Goal: Information Seeking & Learning: Compare options

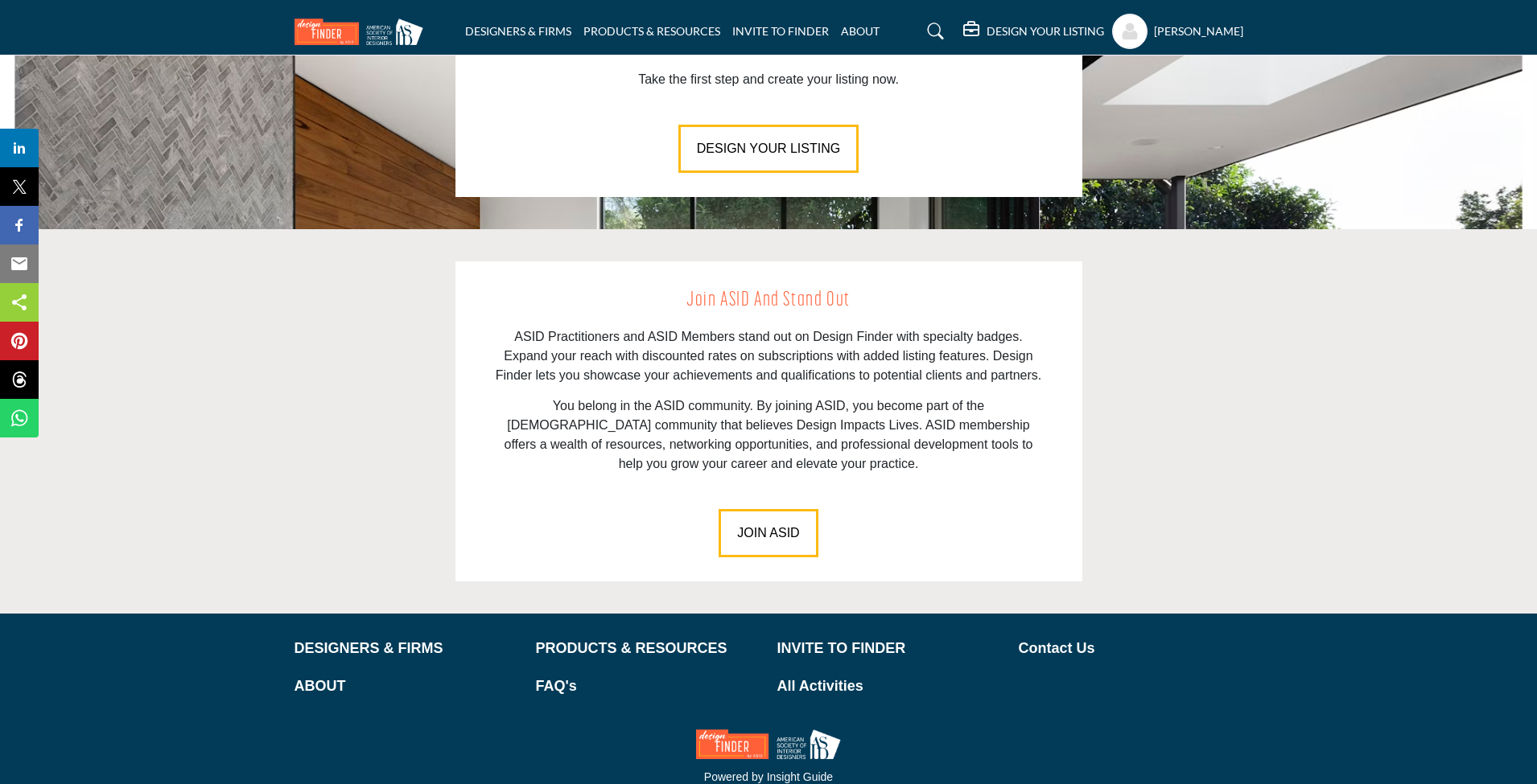
scroll to position [2093, 0]
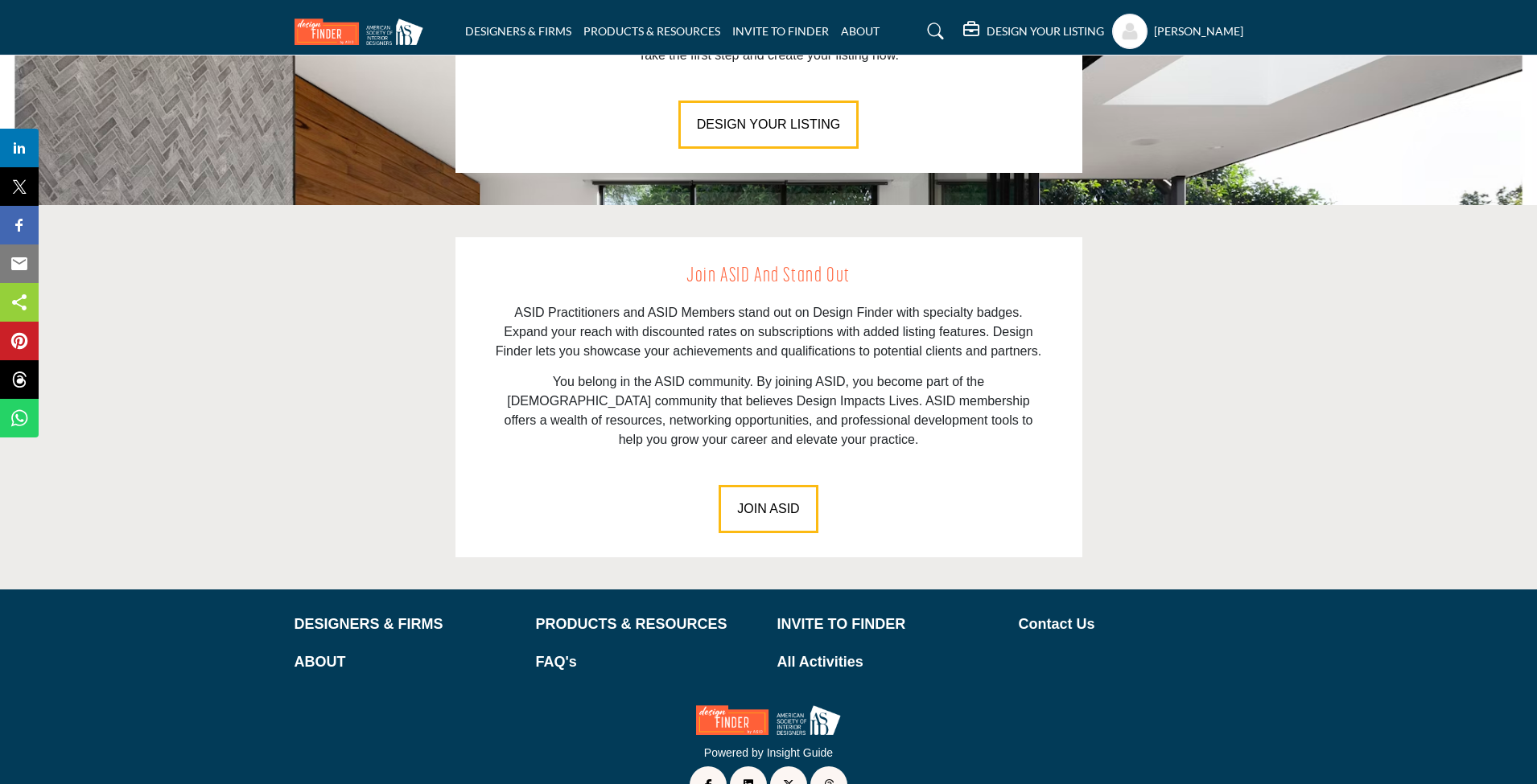
click at [1319, 429] on section "Join ASID and Stand Out ASID Practitioners and ASID Members stand out on Design…" at bounding box center [768, 397] width 1537 height 384
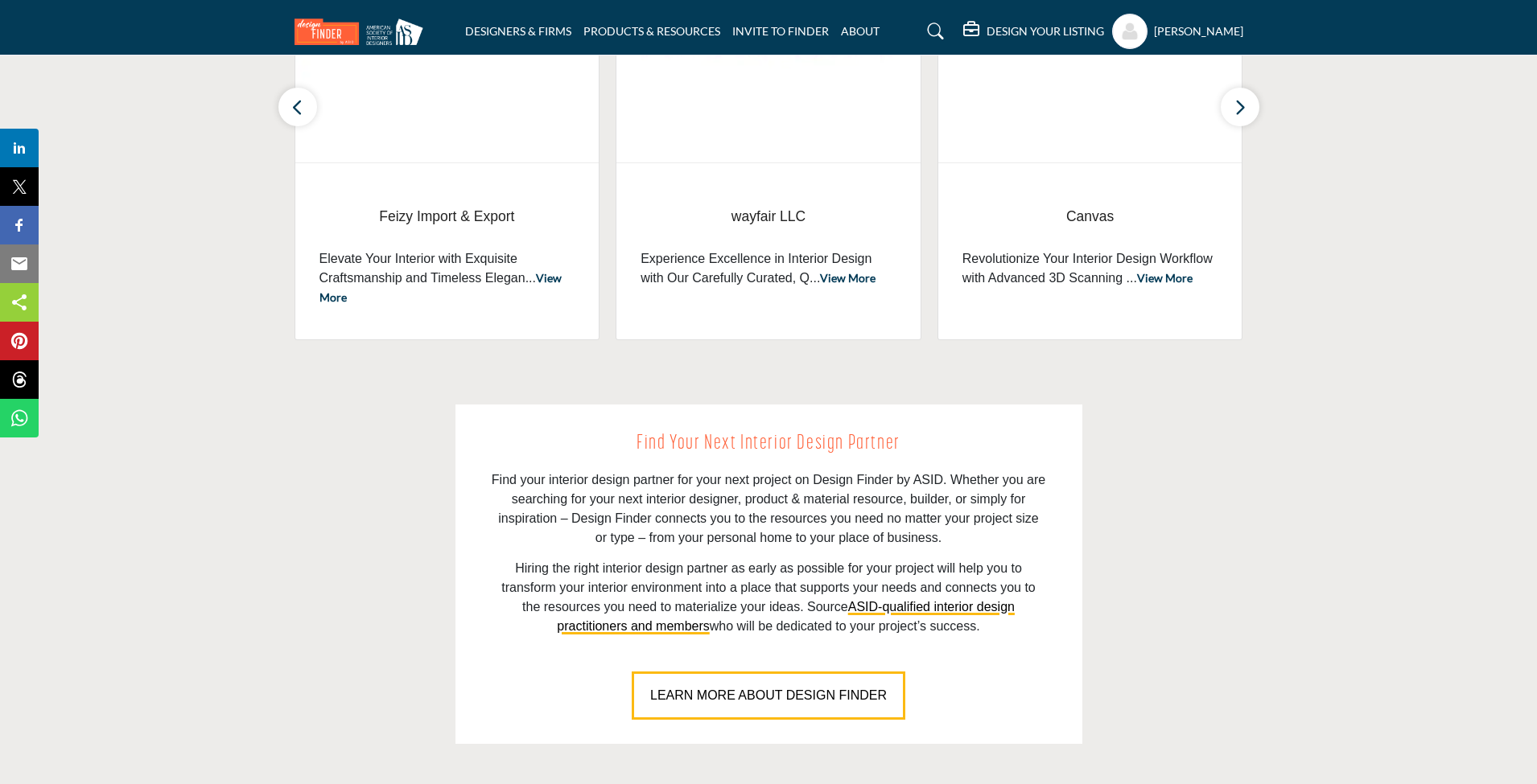
scroll to position [0, 0]
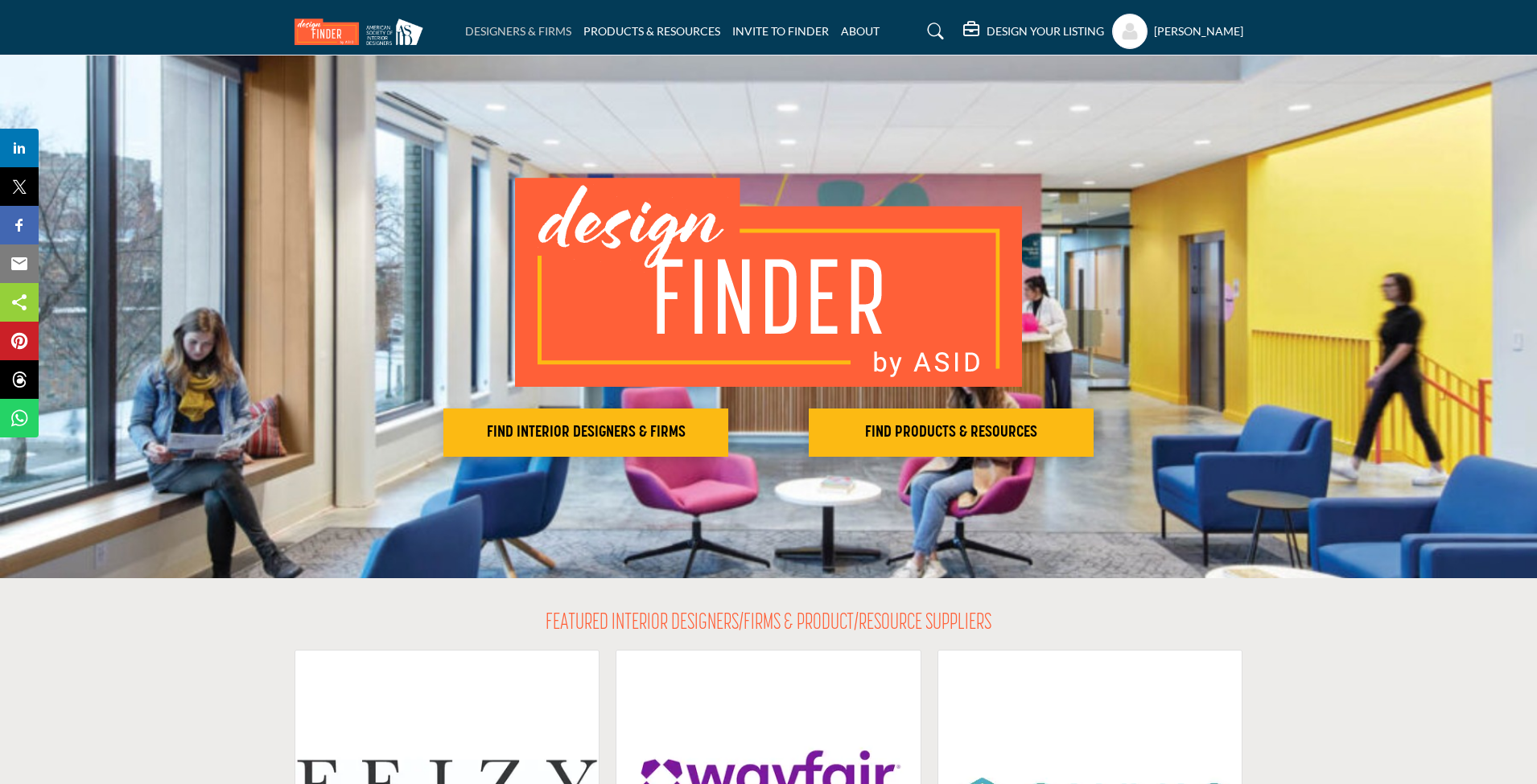
click at [544, 31] on link "DESIGNERS & FIRMS" at bounding box center [518, 30] width 106 height 14
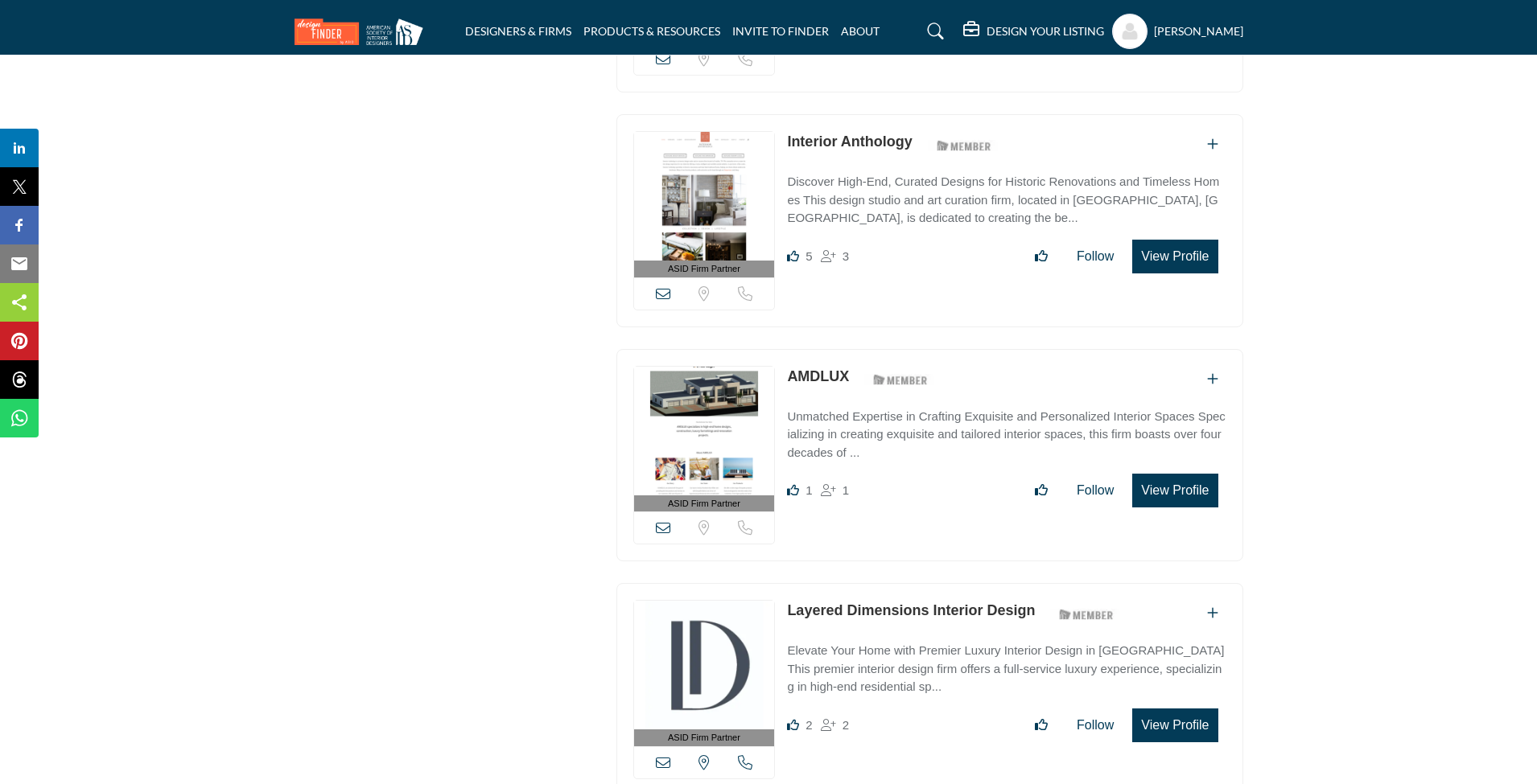
scroll to position [1982, 0]
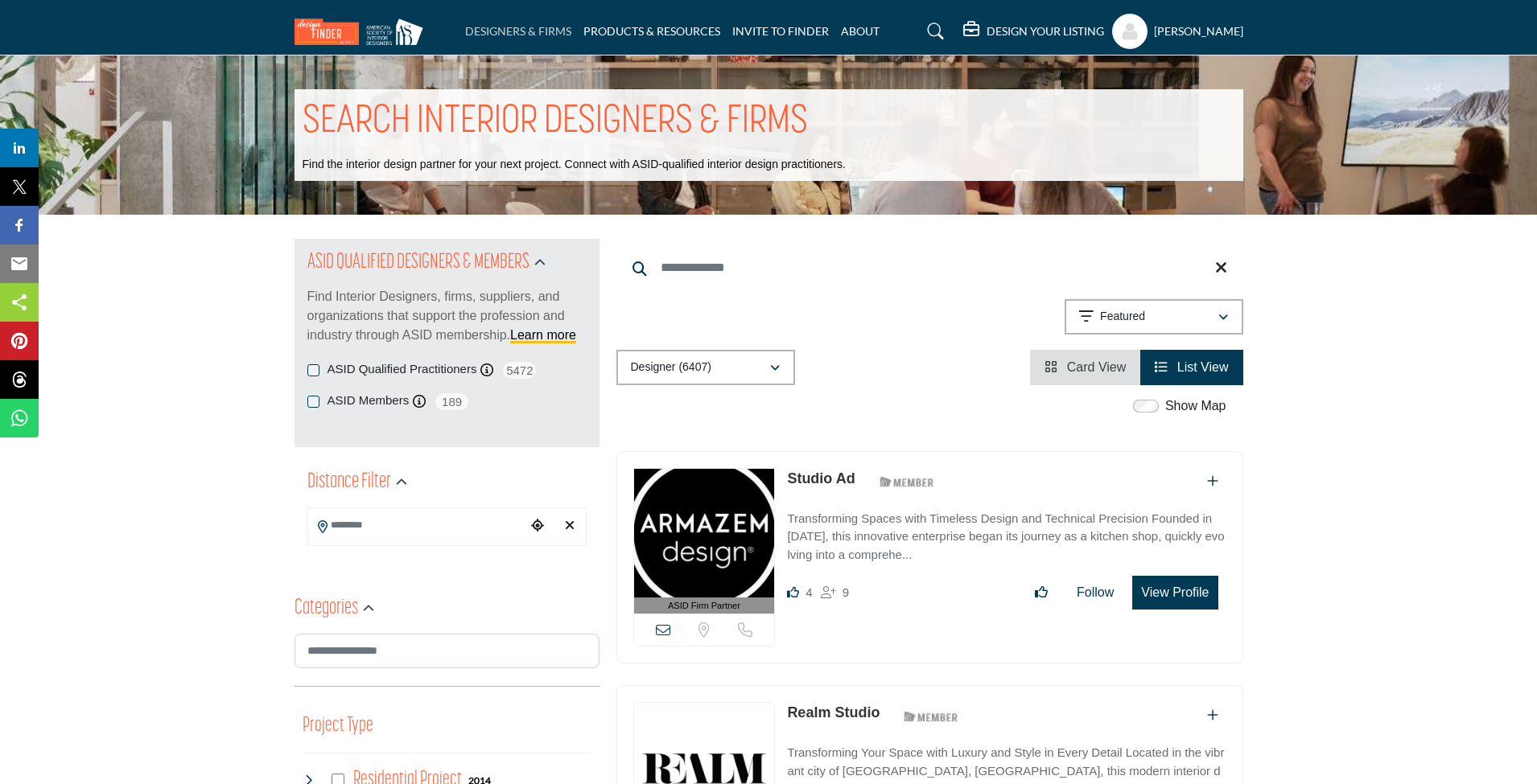
click at [539, 30] on link "DESIGNERS & FIRMS" at bounding box center [518, 30] width 106 height 14
click at [1075, 371] on span "Card View" at bounding box center [1096, 367] width 59 height 14
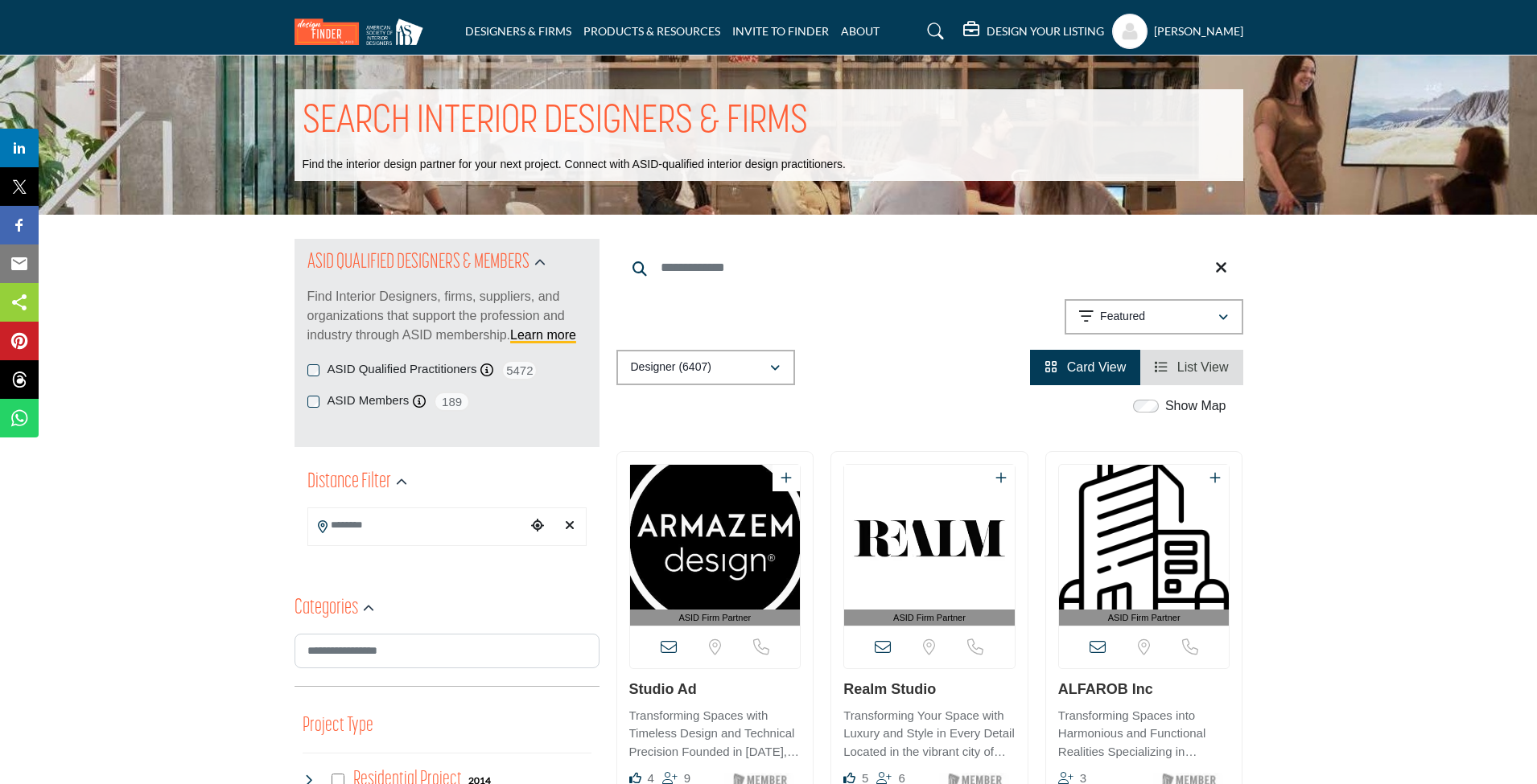
click at [328, 33] on img at bounding box center [363, 31] width 137 height 27
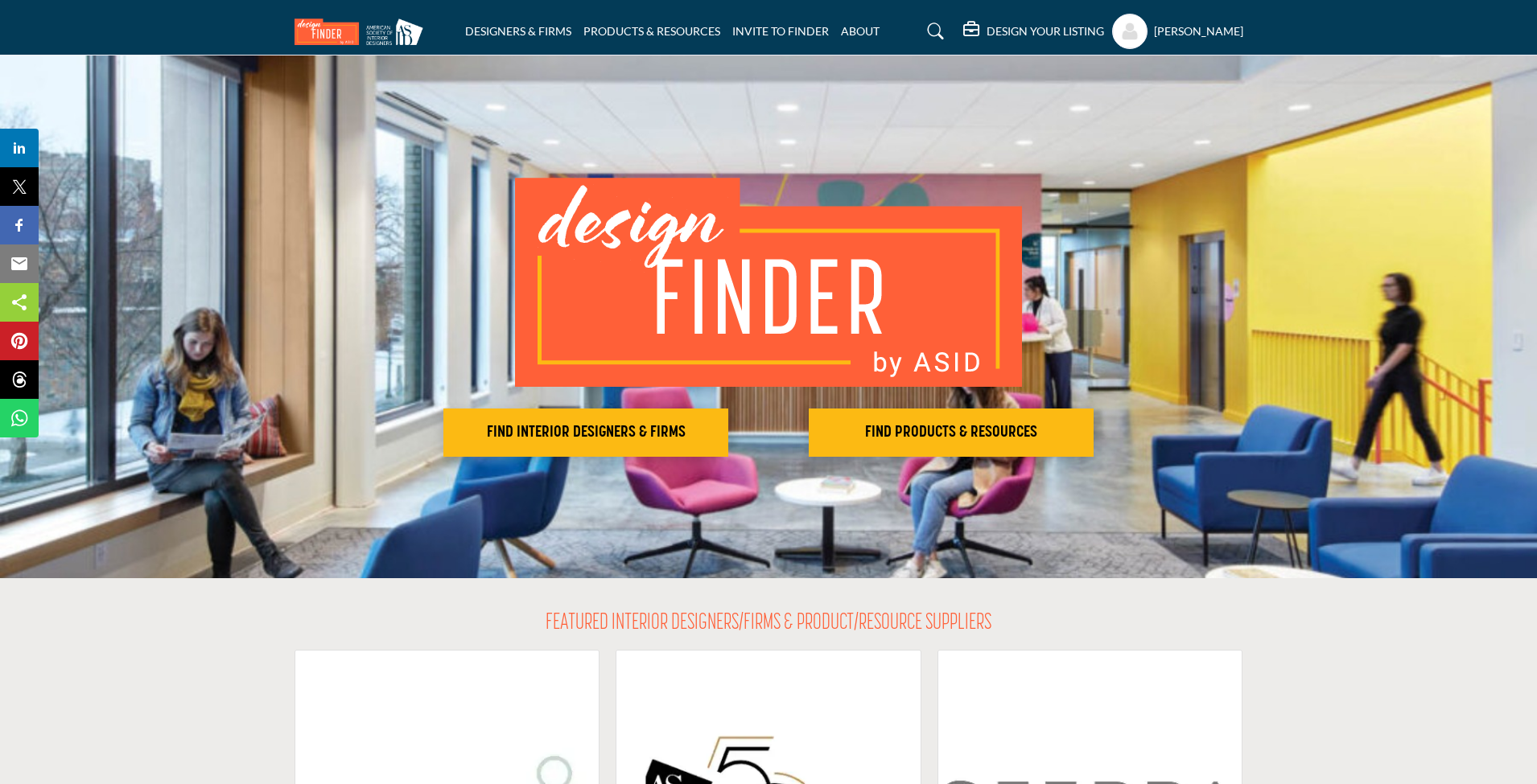
click at [1141, 32] on profile-featured-3e7a8d96-ca2e-4038-8552-0a7de4af7b58 "Show hide supplier dropdown" at bounding box center [1130, 31] width 35 height 35
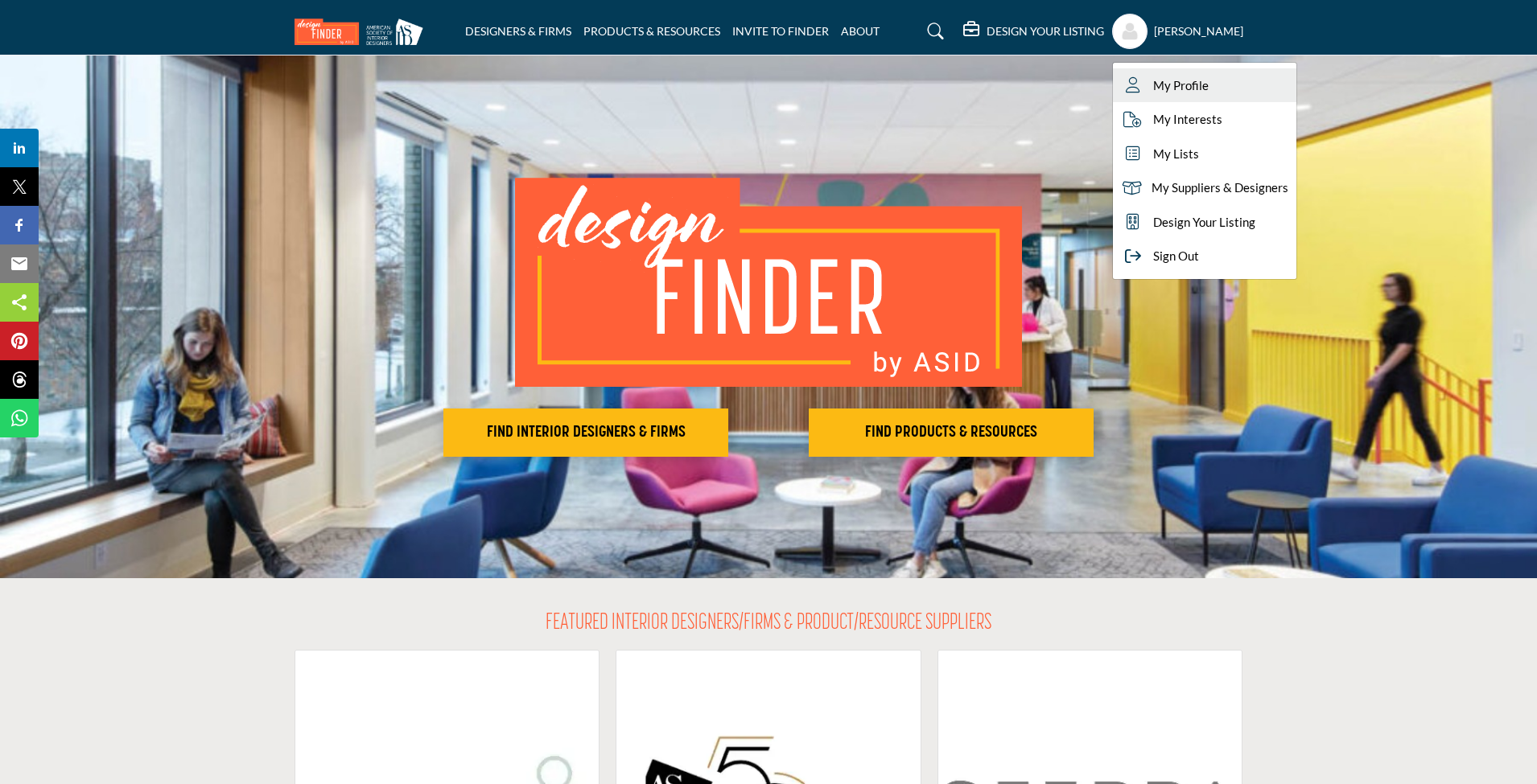
click at [1198, 85] on span "My Profile" at bounding box center [1180, 86] width 55 height 18
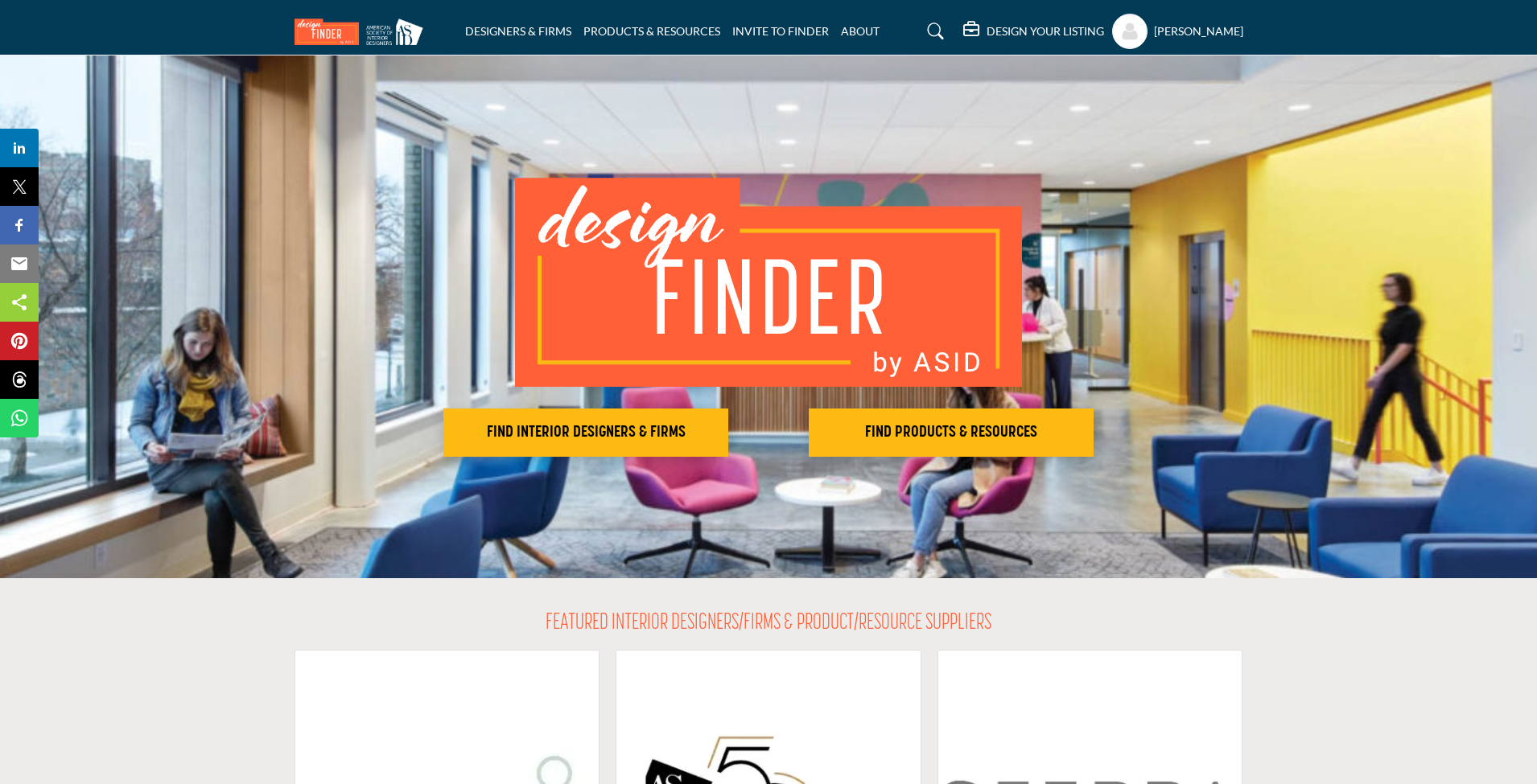
click at [1139, 31] on profile-featured-3e7a8d96-ca2e-4038-8552-0a7de4af7b58 "Show hide supplier dropdown" at bounding box center [1130, 31] width 35 height 35
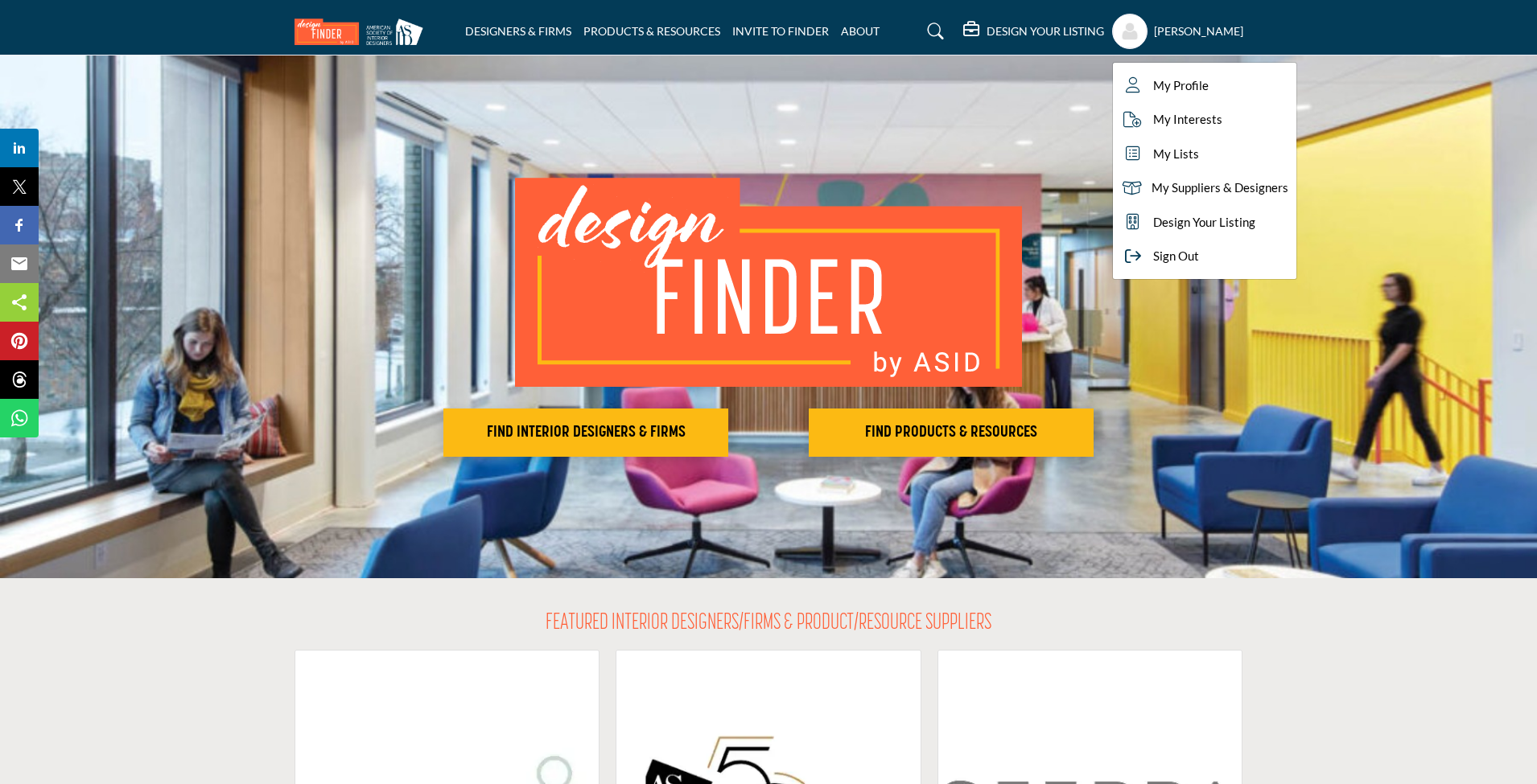
click at [1140, 31] on profile-featured-3e7a8d96-ca2e-4038-8552-0a7de4af7b58 "Show hide supplier dropdown" at bounding box center [1130, 31] width 35 height 35
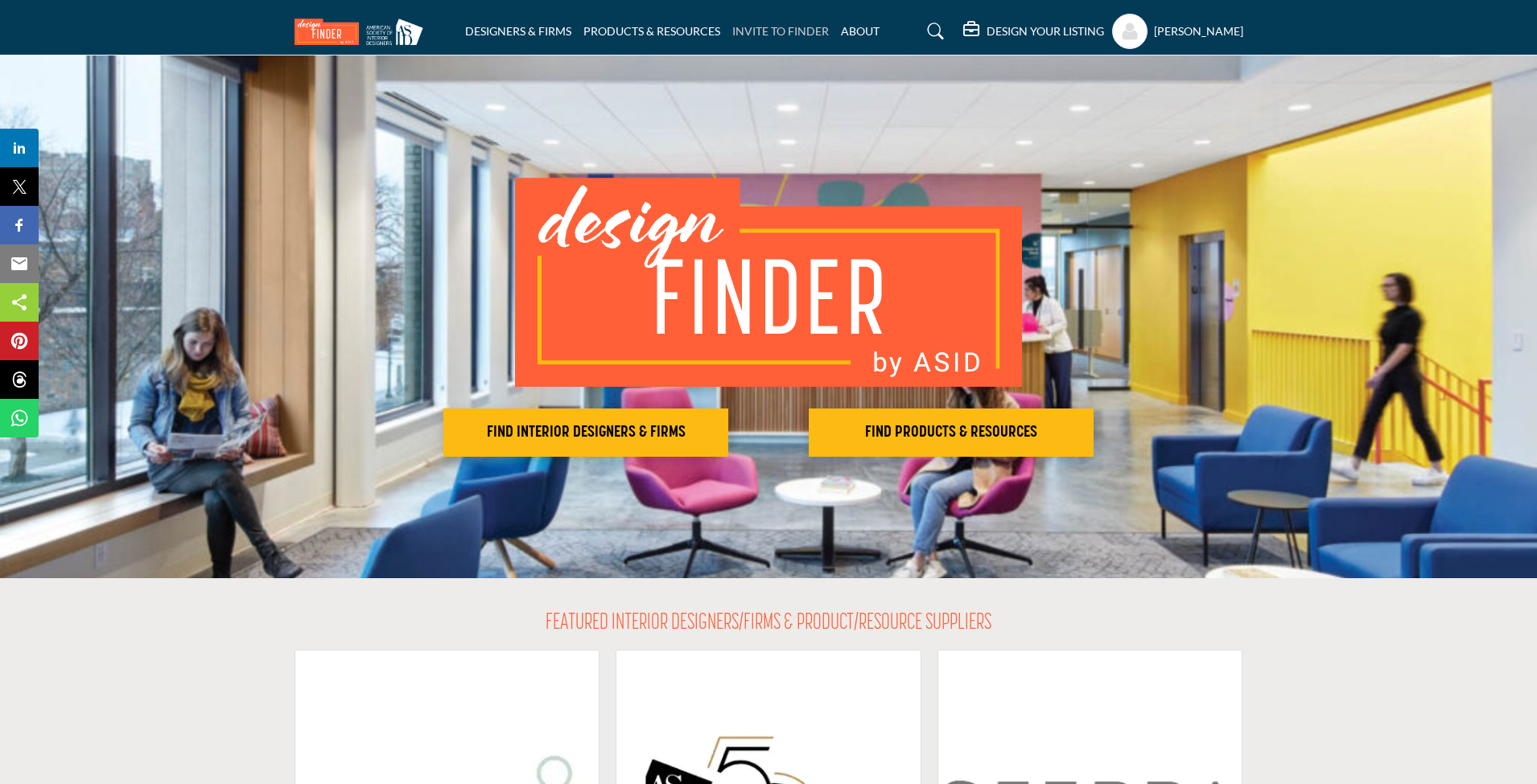
click at [766, 34] on link "INVITE TO FINDER" at bounding box center [781, 30] width 97 height 14
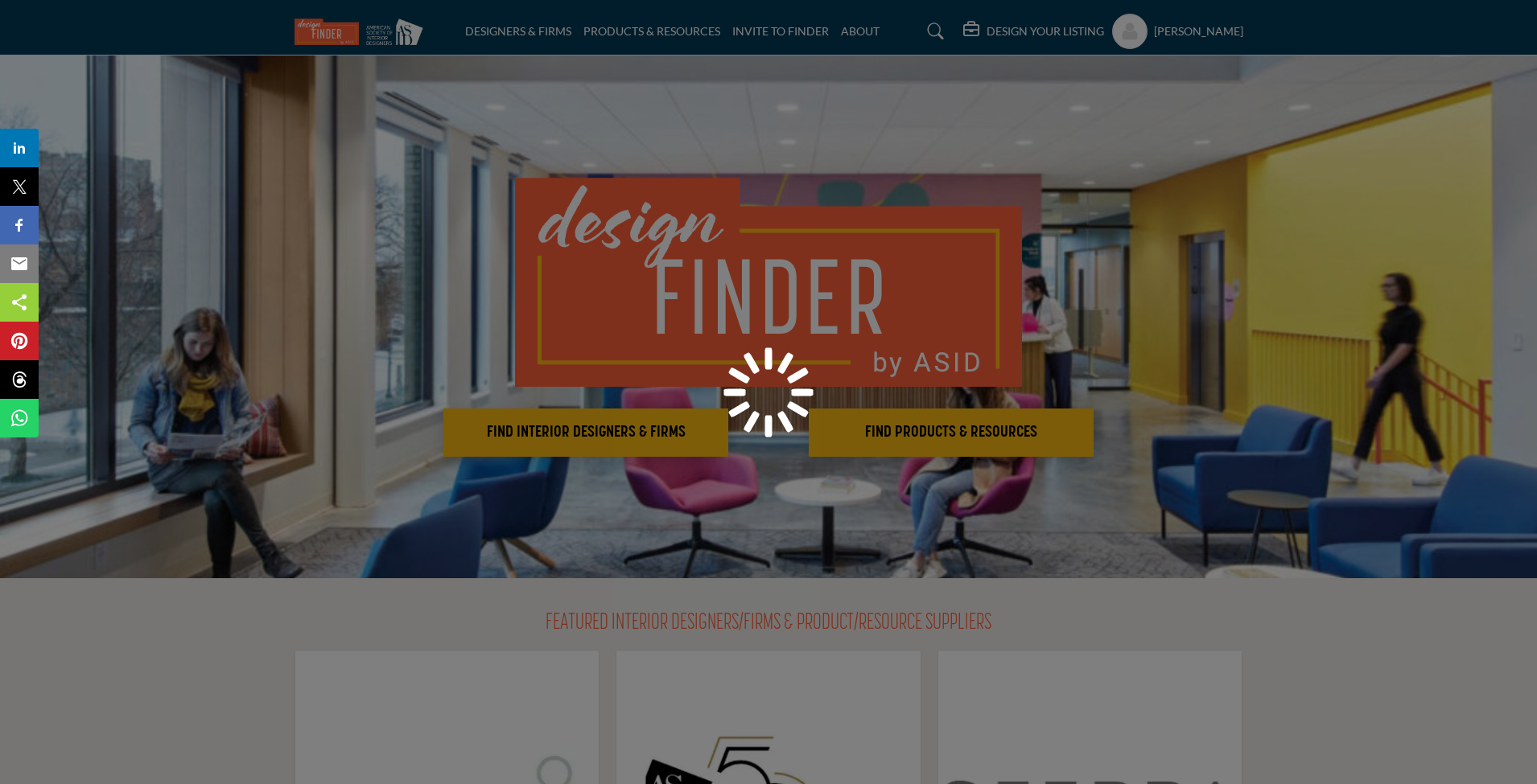
select select "**********"
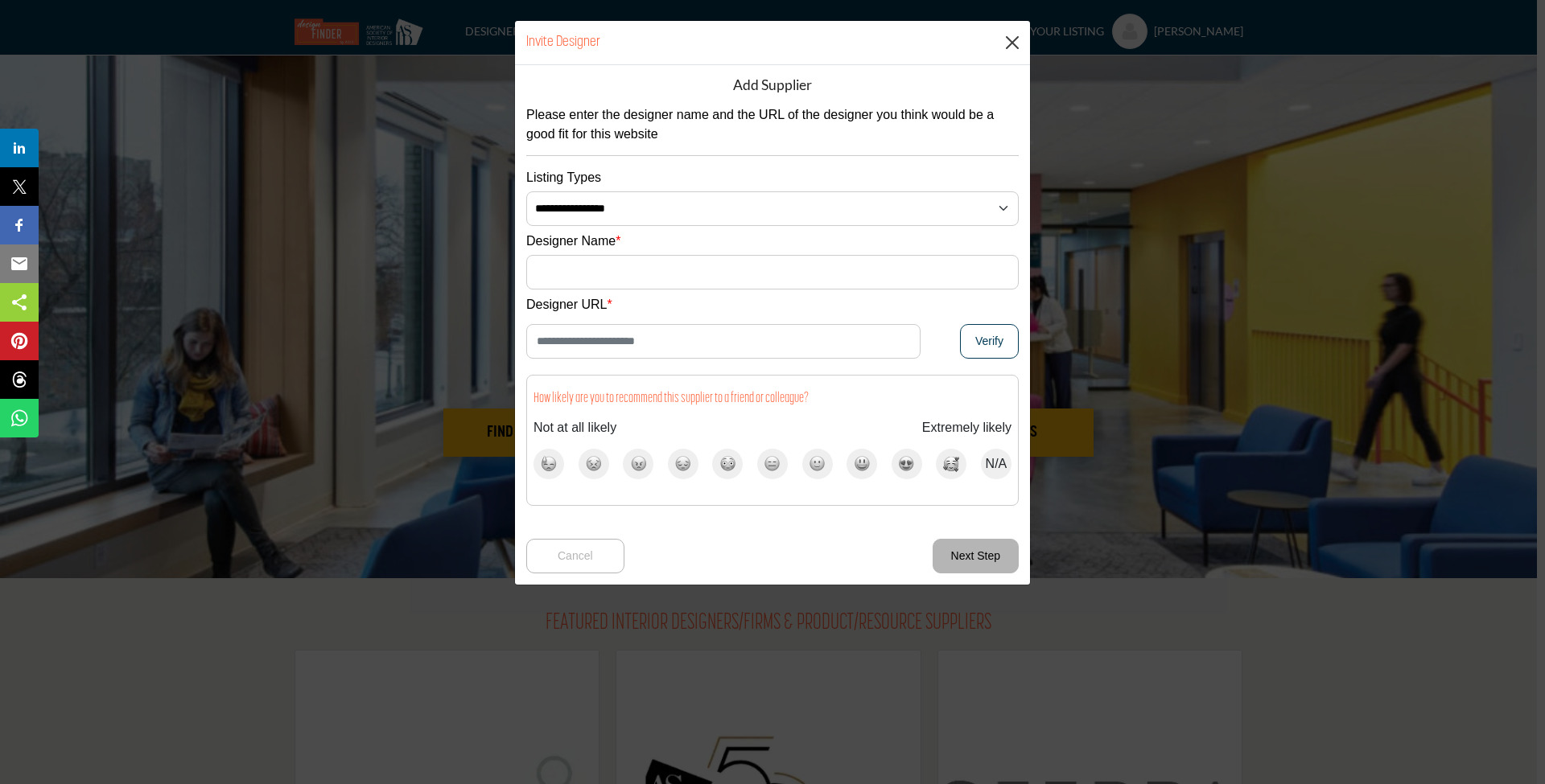
click at [1012, 40] on button "Close" at bounding box center [1012, 42] width 24 height 24
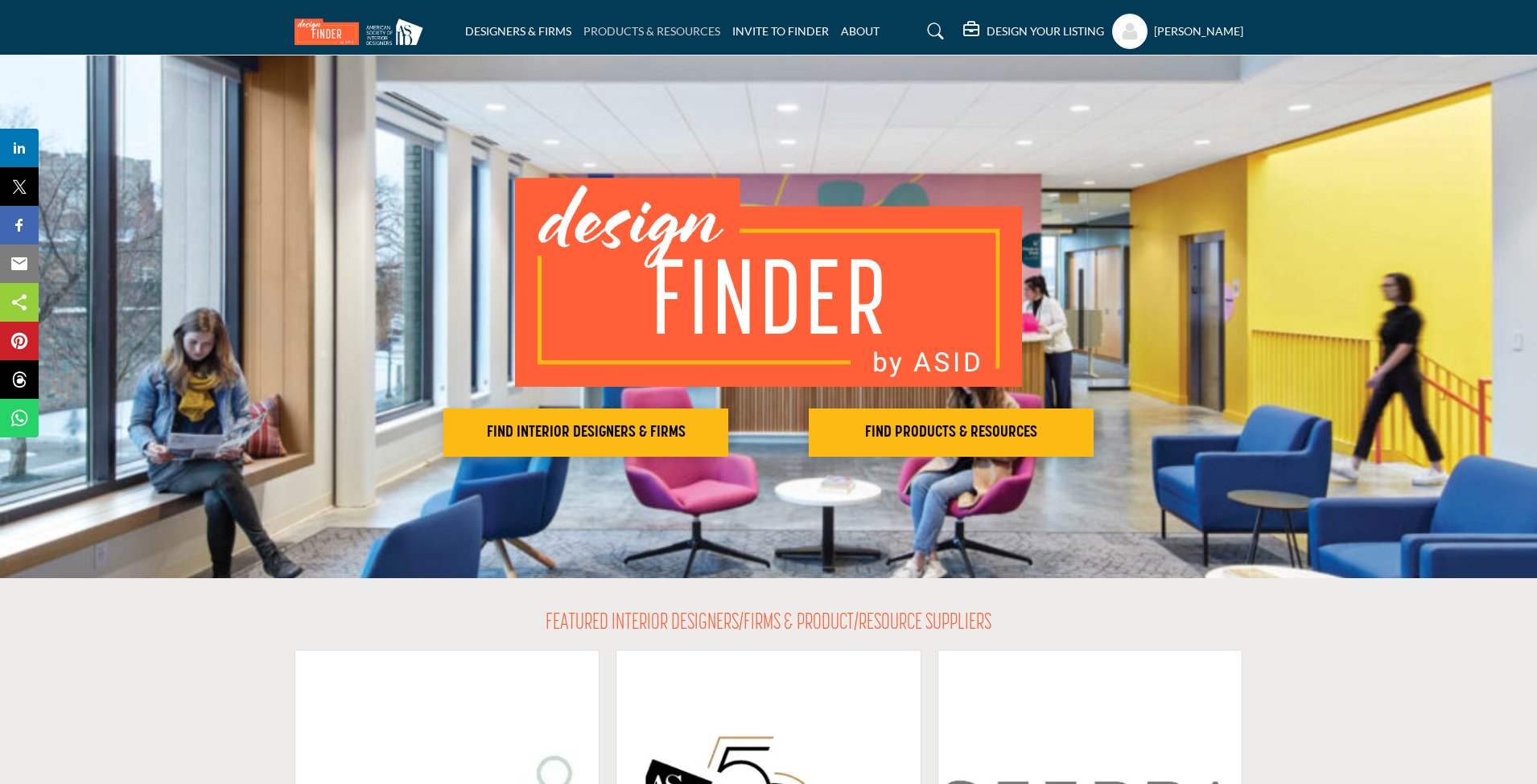
click at [611, 27] on link "PRODUCTS & RESOURCES" at bounding box center [652, 30] width 137 height 14
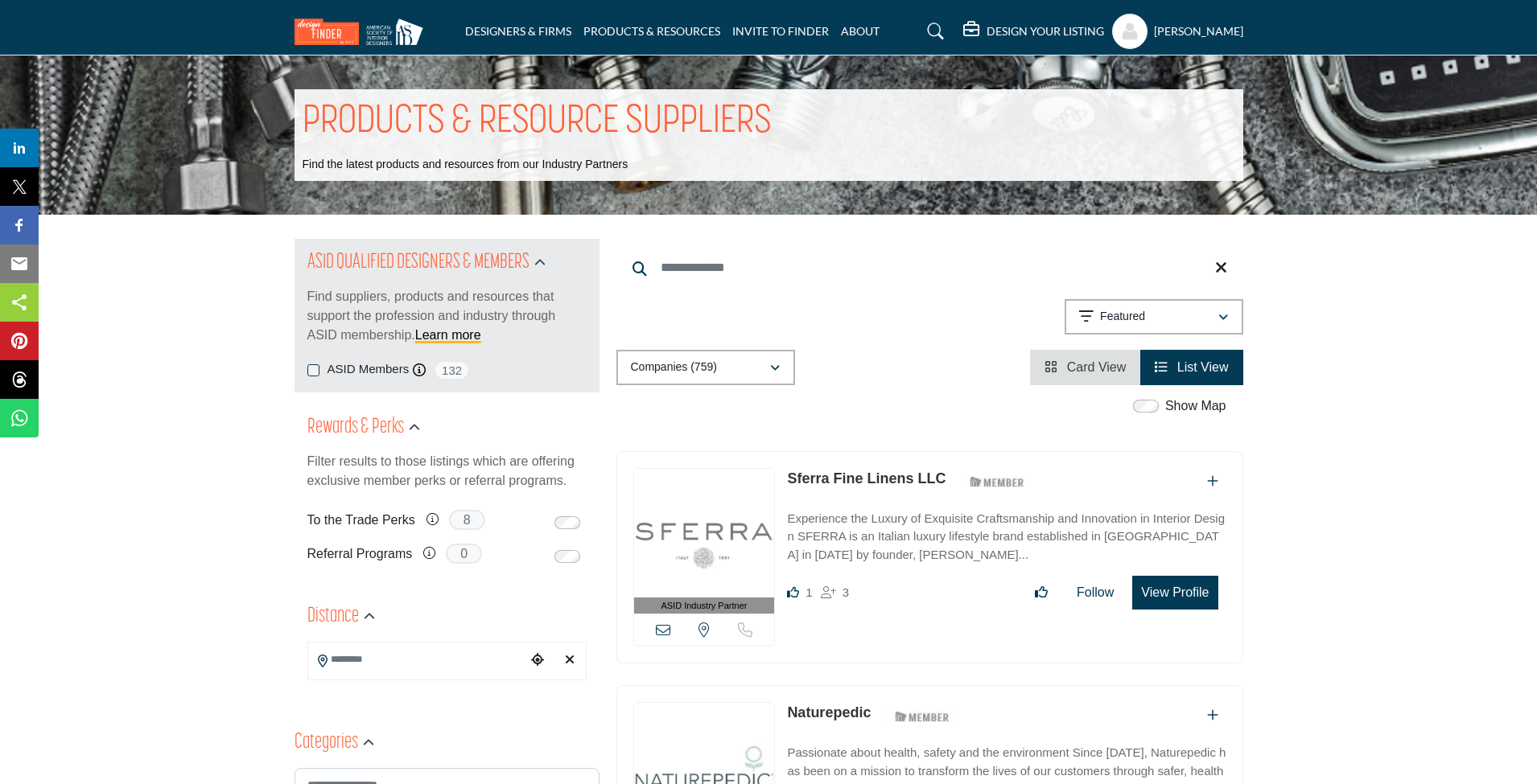
click at [1074, 368] on span "Card View" at bounding box center [1096, 367] width 59 height 14
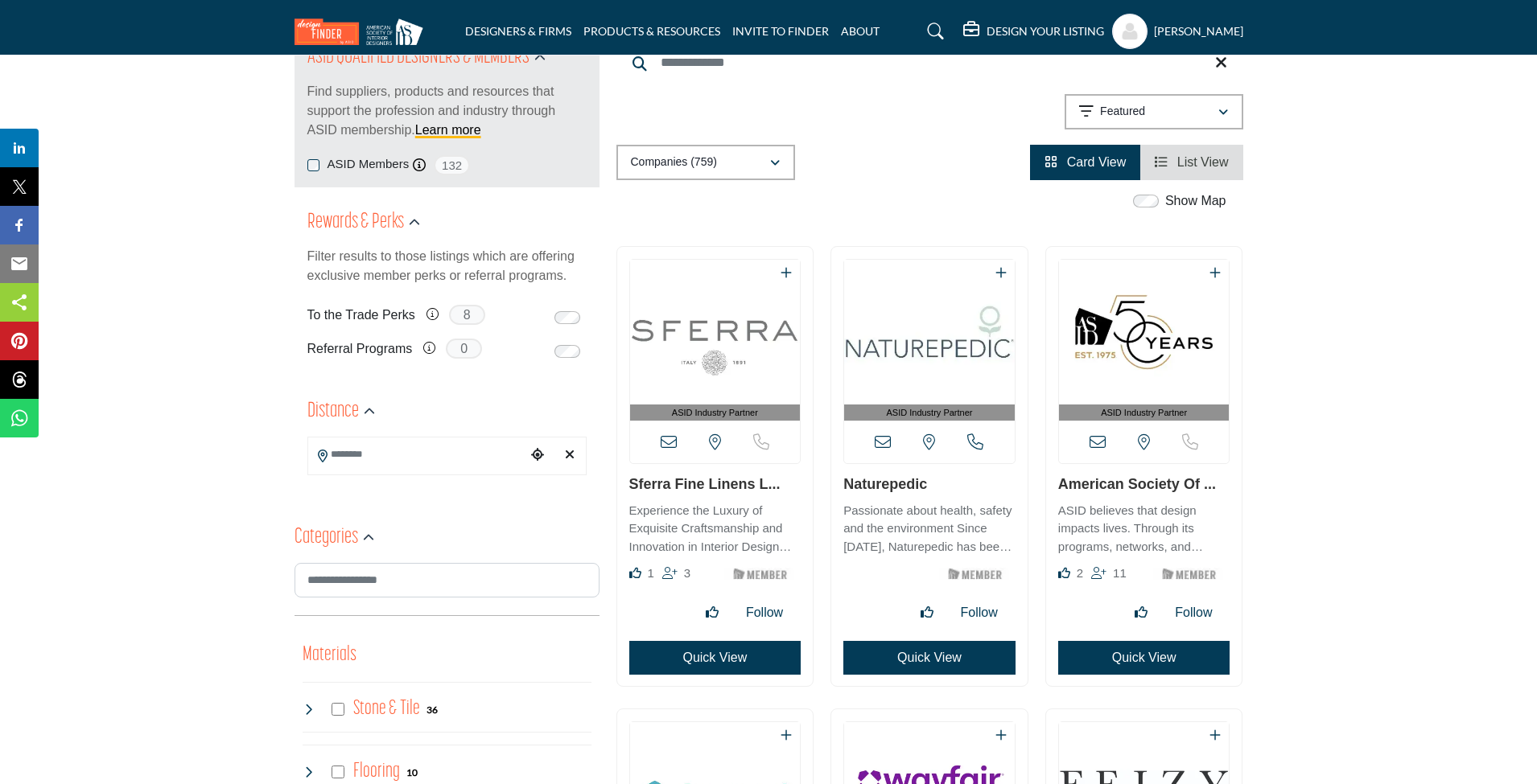
scroll to position [346, 0]
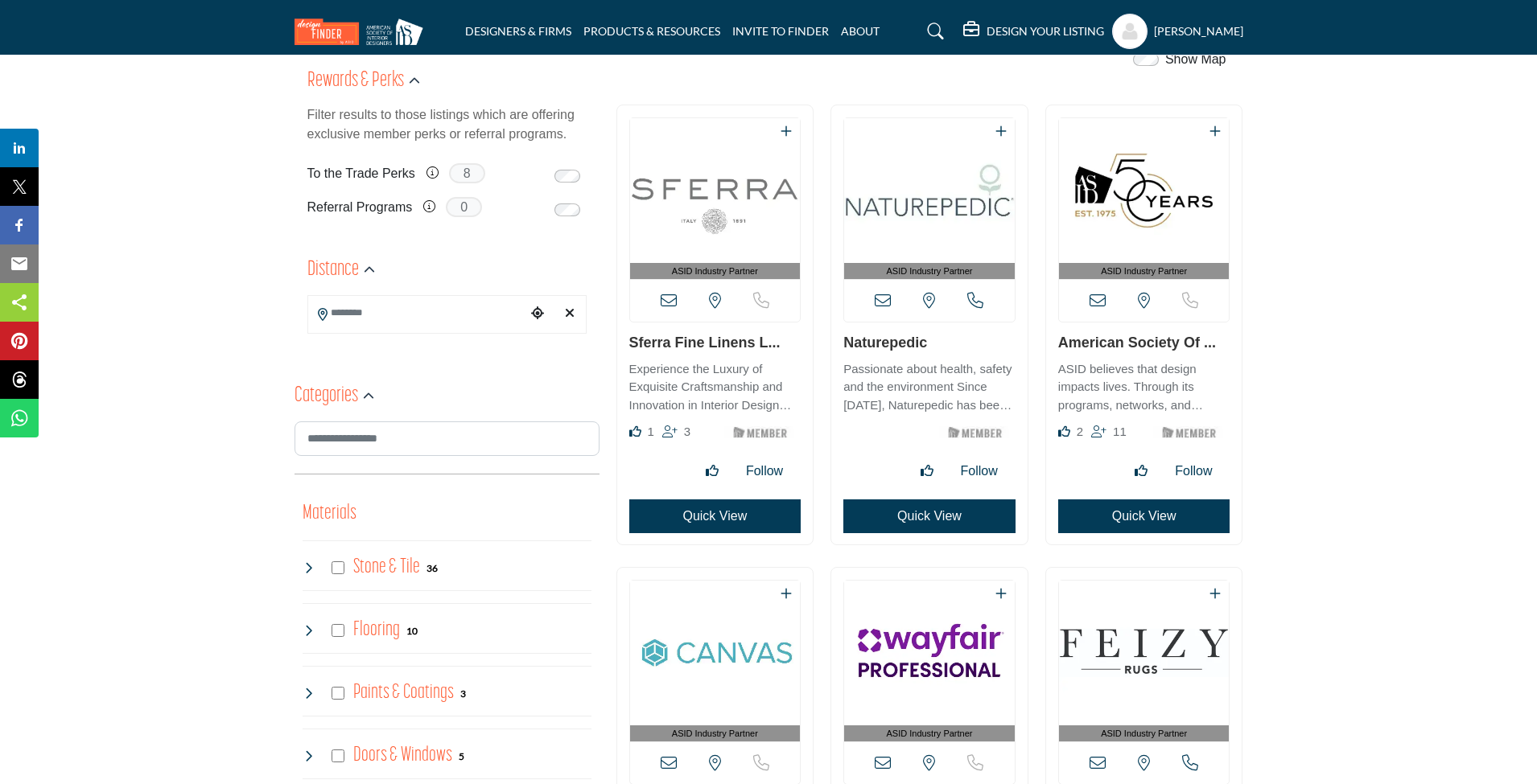
click at [678, 341] on link "Sferra Fine Linens L..." at bounding box center [705, 342] width 151 height 16
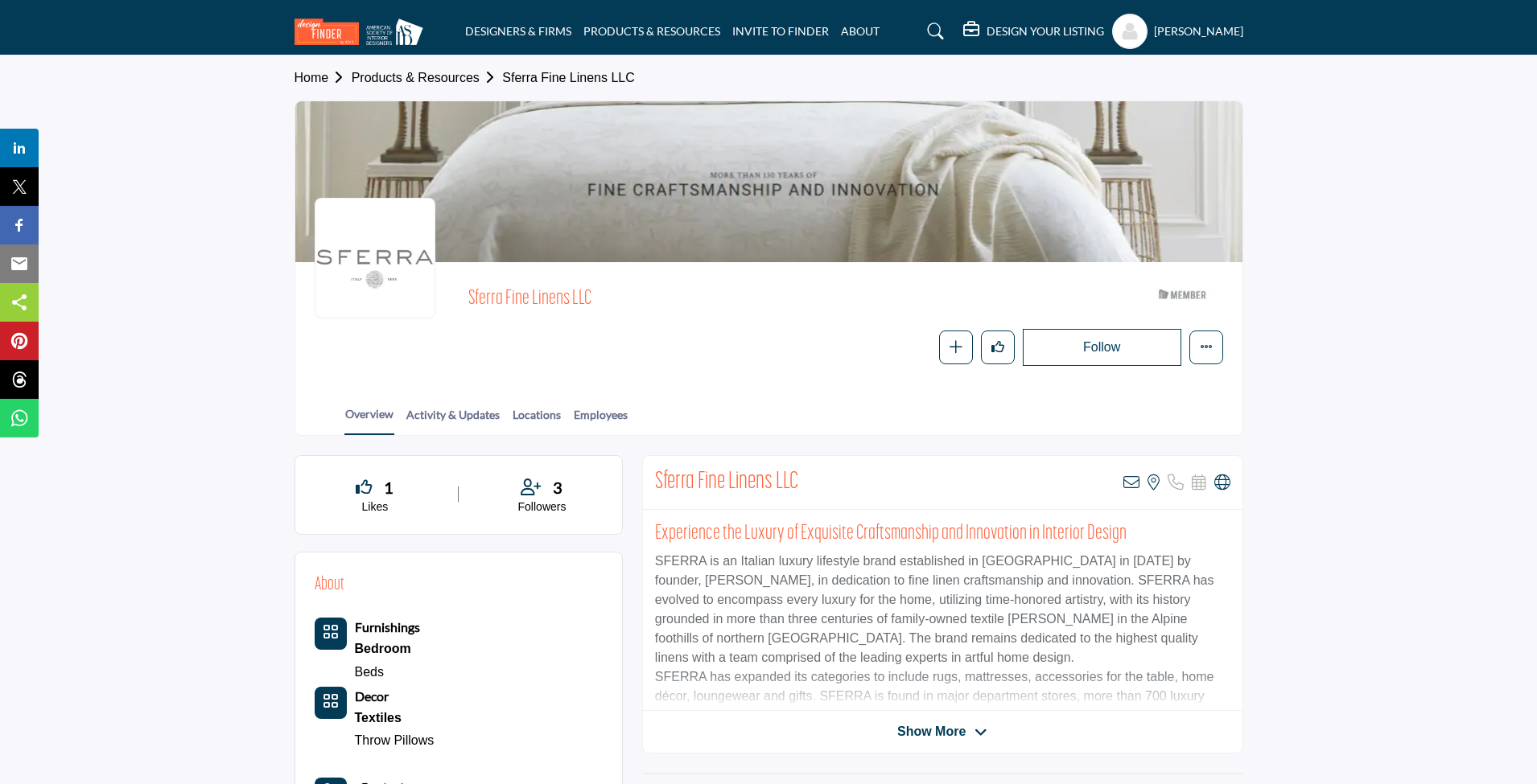
click at [441, 411] on link "Activity & Updates" at bounding box center [453, 420] width 95 height 28
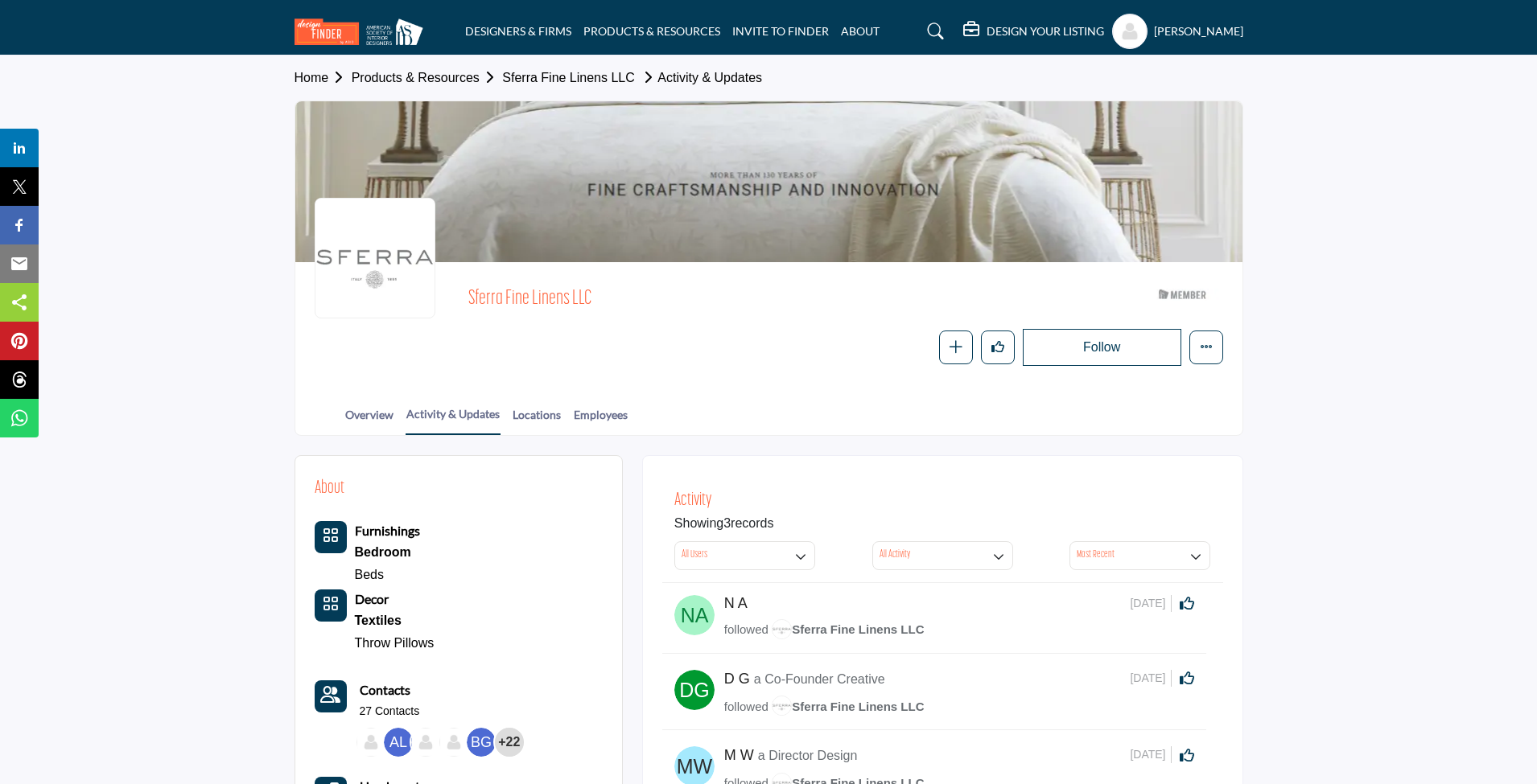
click at [446, 79] on link "Products & Resources" at bounding box center [428, 78] width 151 height 14
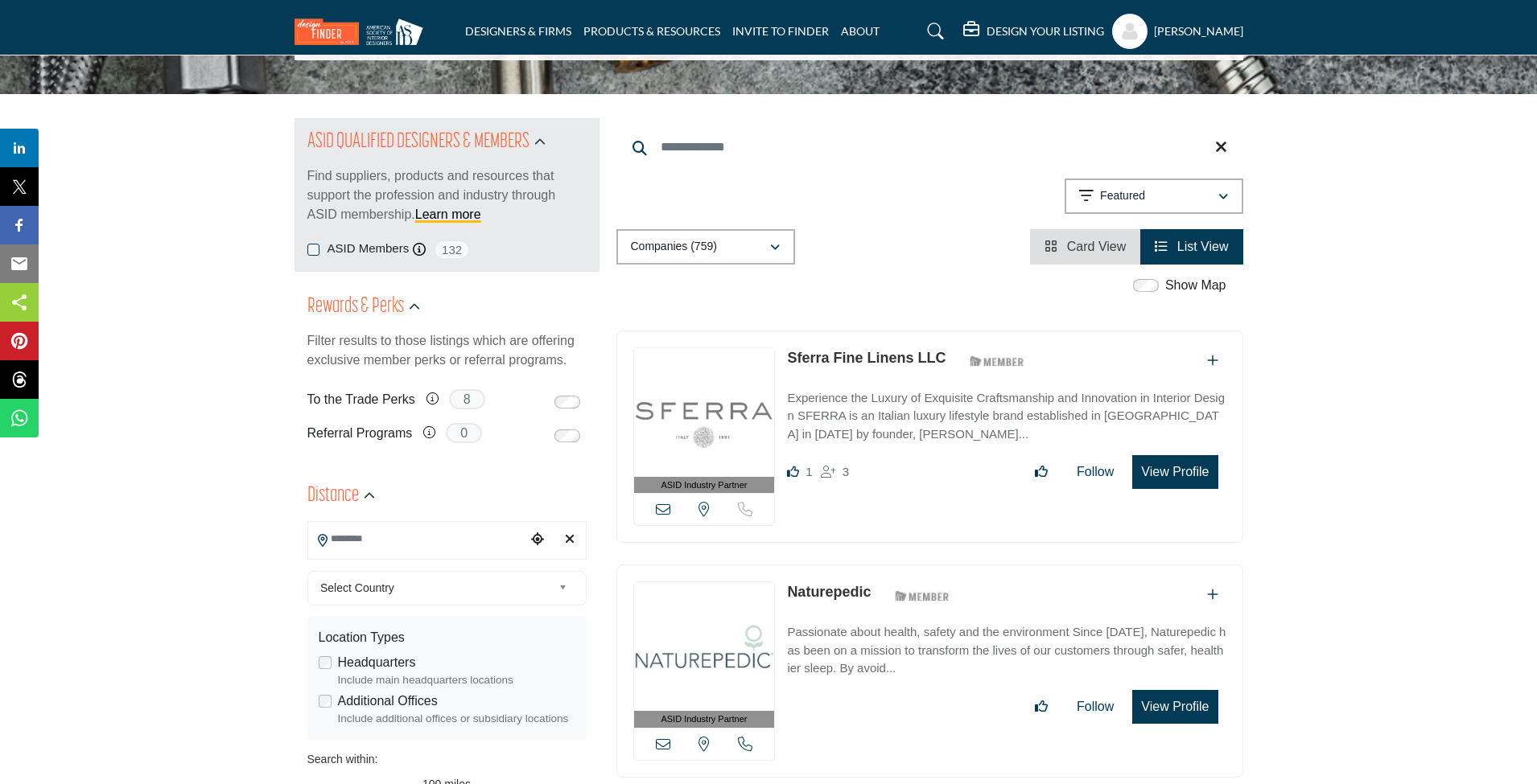
scroll to position [253, 0]
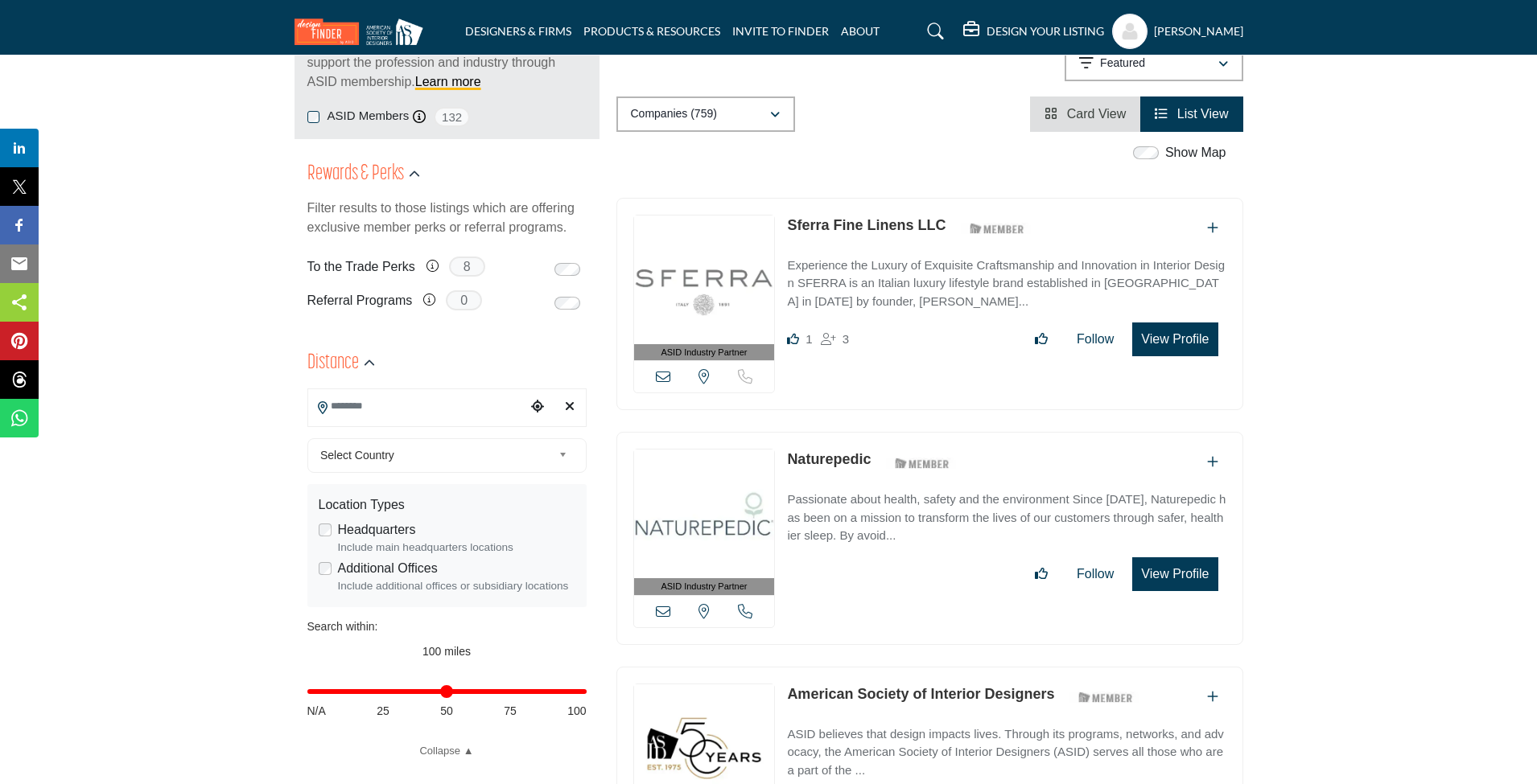
click at [712, 471] on img at bounding box center [705, 513] width 140 height 128
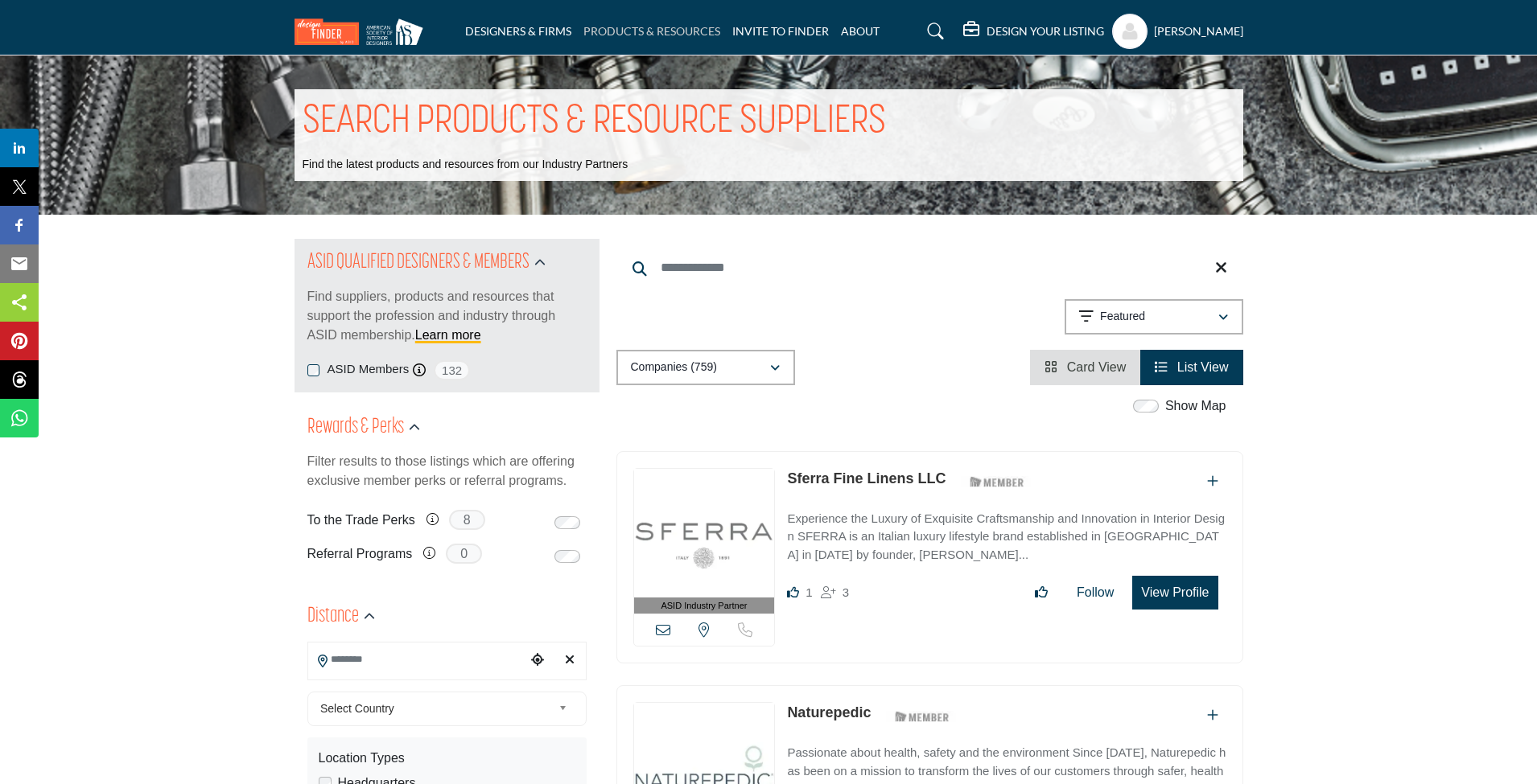
click at [636, 28] on link "PRODUCTS & RESOURCES" at bounding box center [652, 30] width 137 height 14
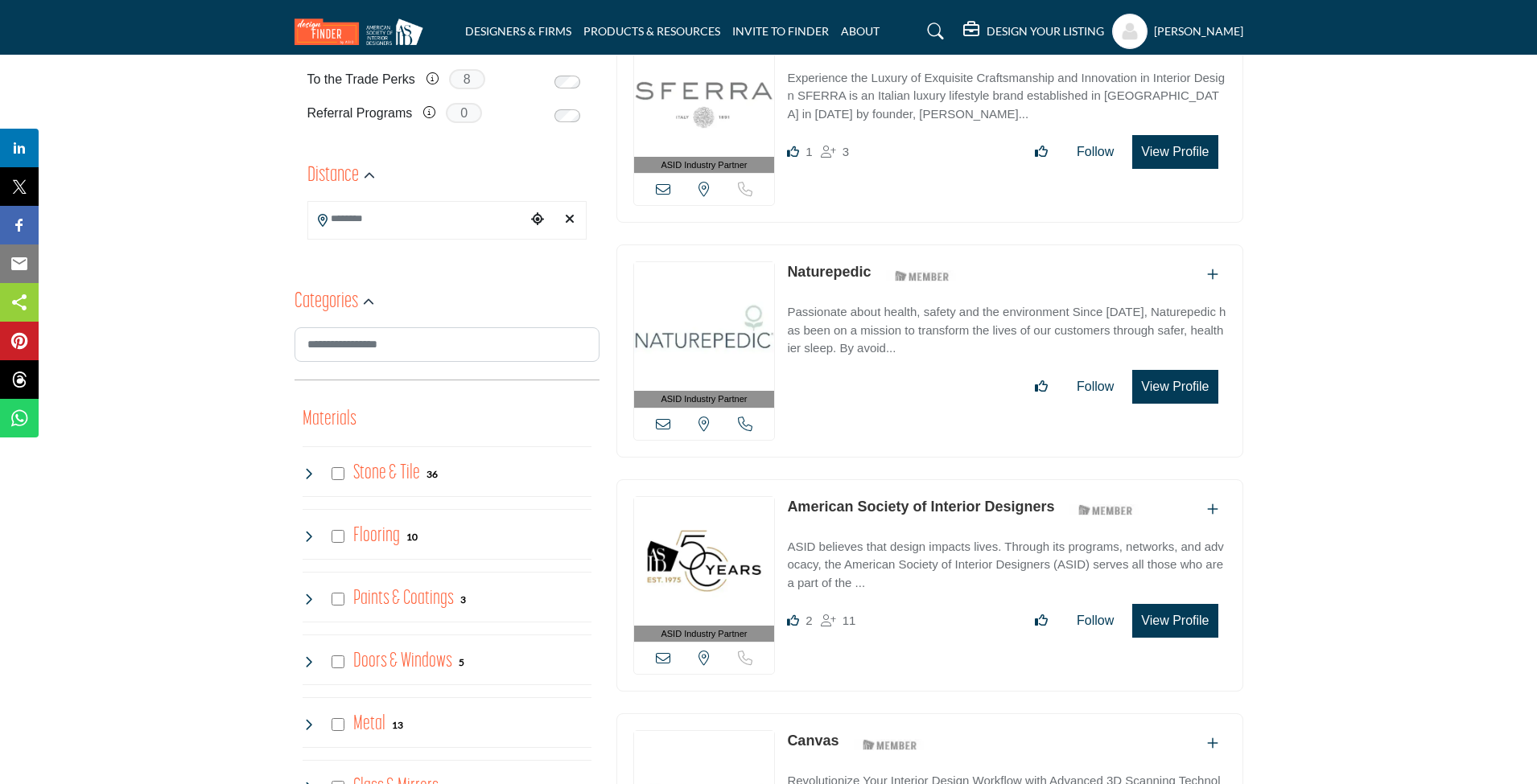
scroll to position [938, 0]
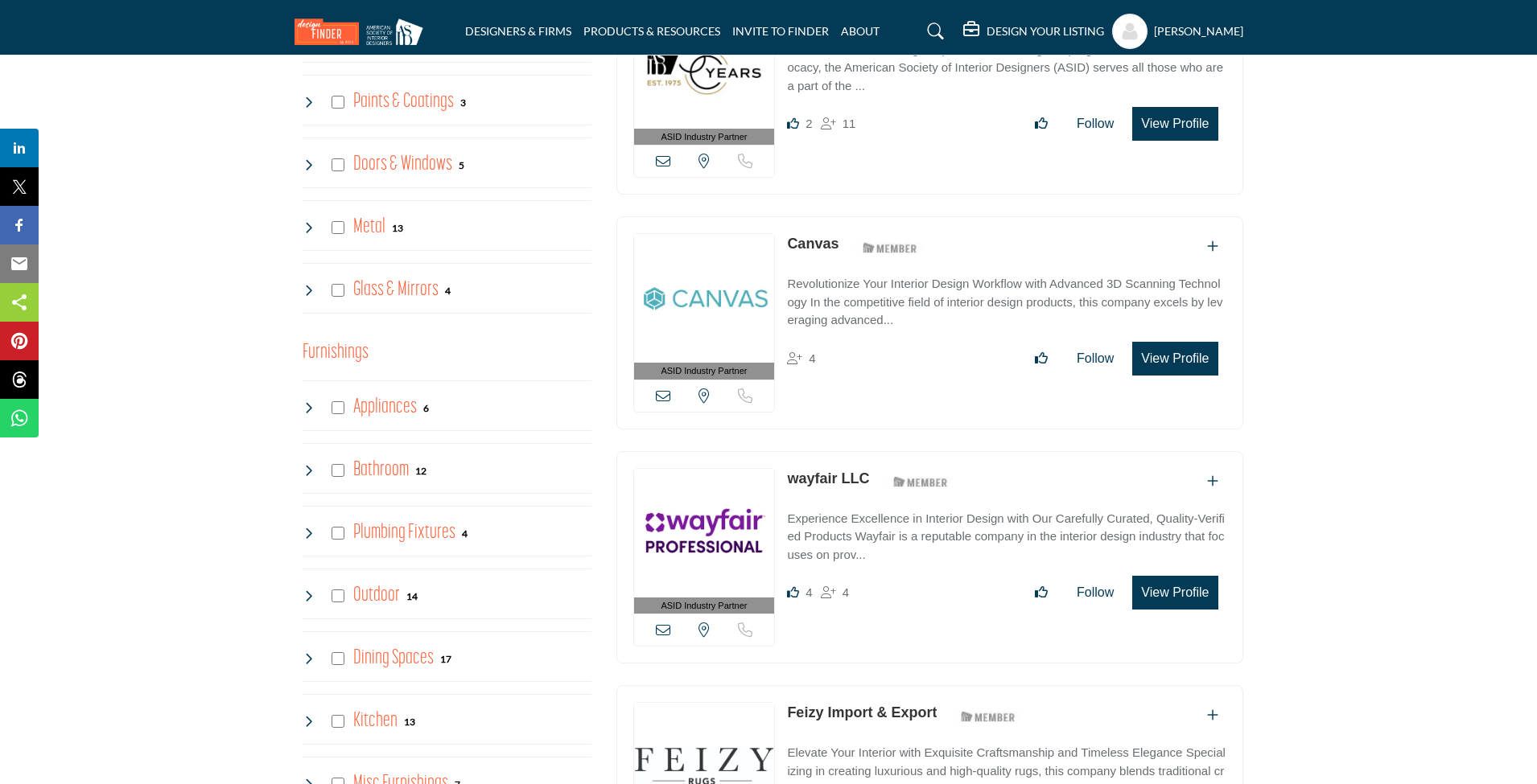
click at [725, 263] on img at bounding box center [705, 298] width 140 height 128
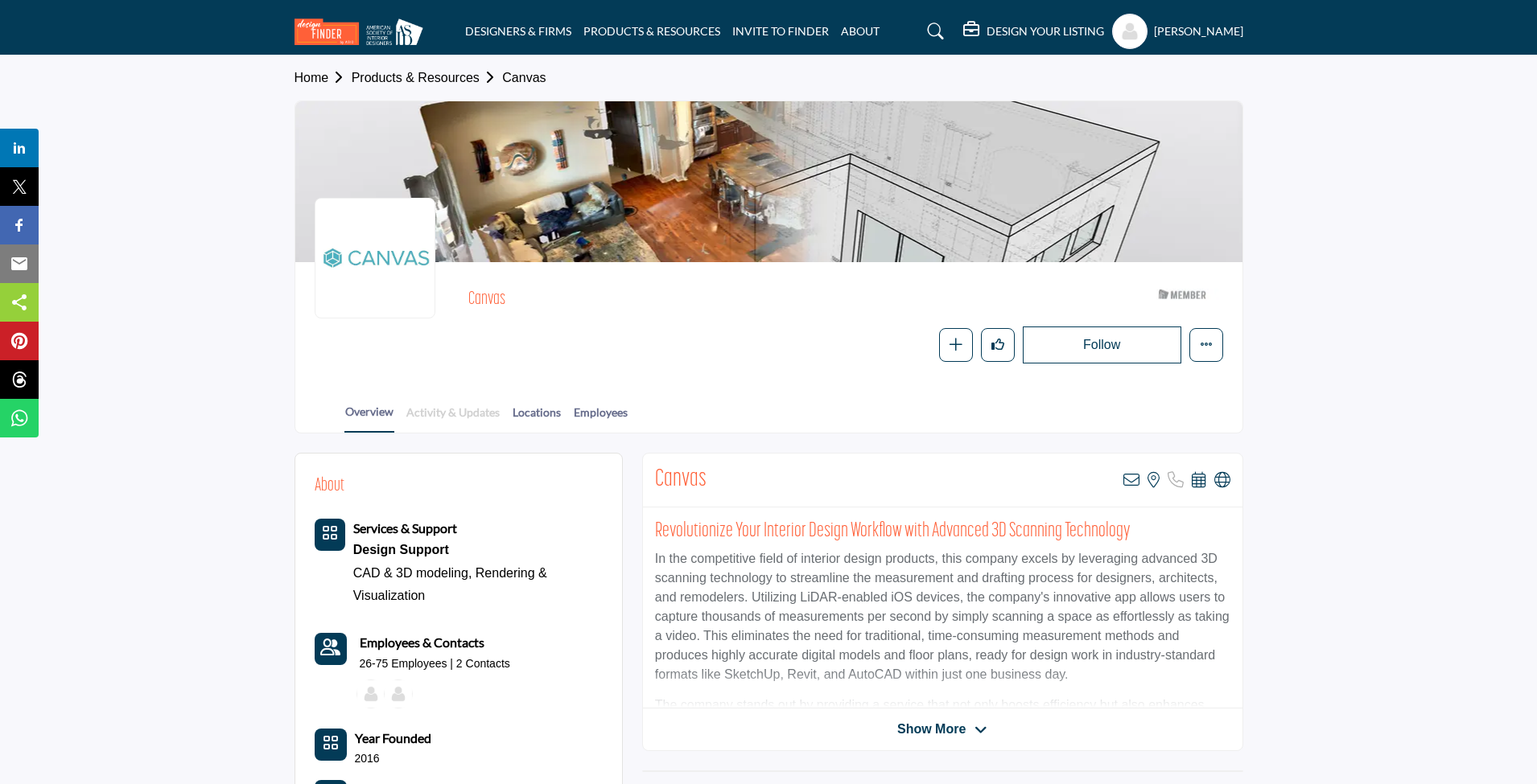
click at [448, 410] on link "Activity & Updates" at bounding box center [453, 417] width 95 height 28
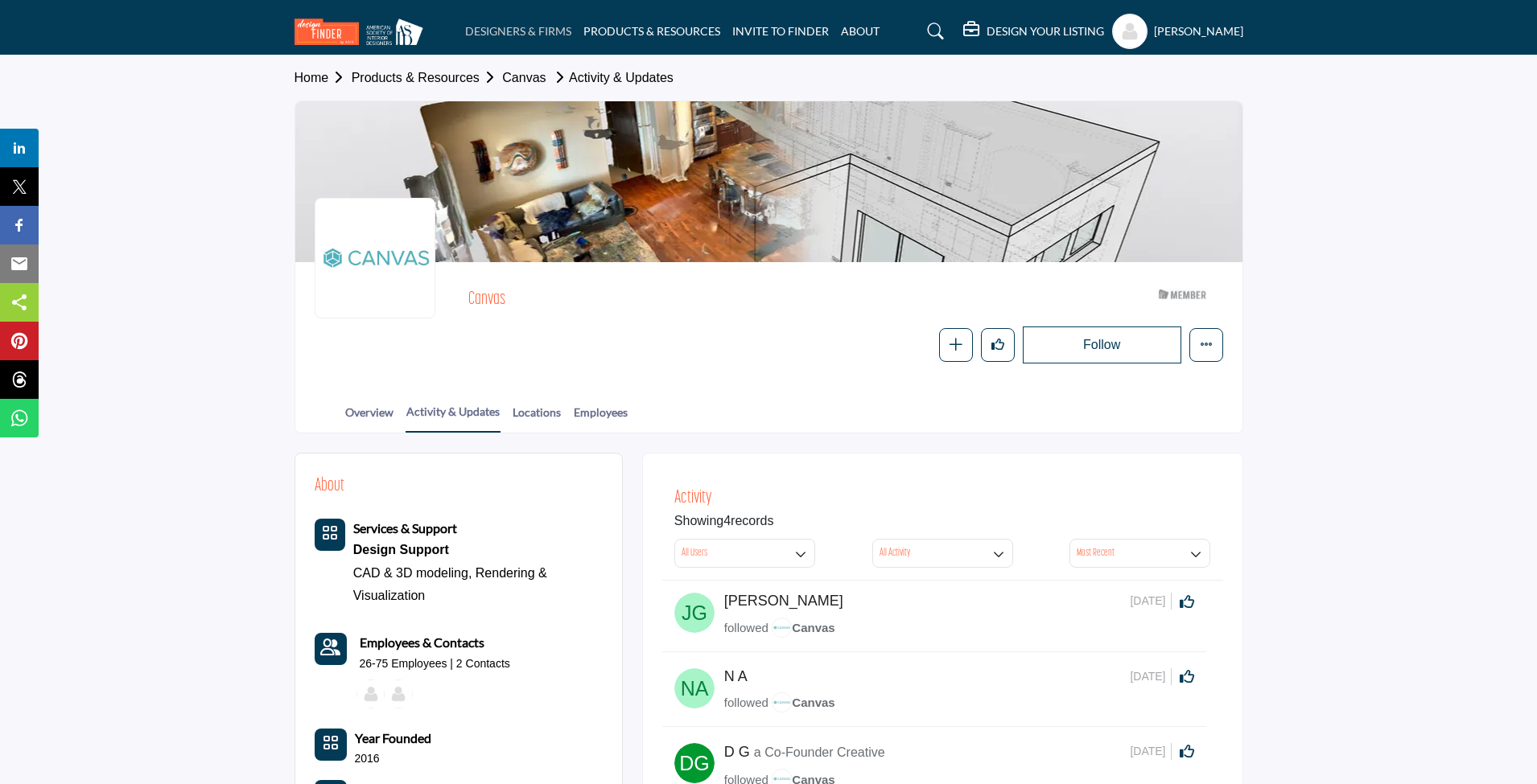
click at [505, 35] on link "DESIGNERS & FIRMS" at bounding box center [518, 30] width 106 height 14
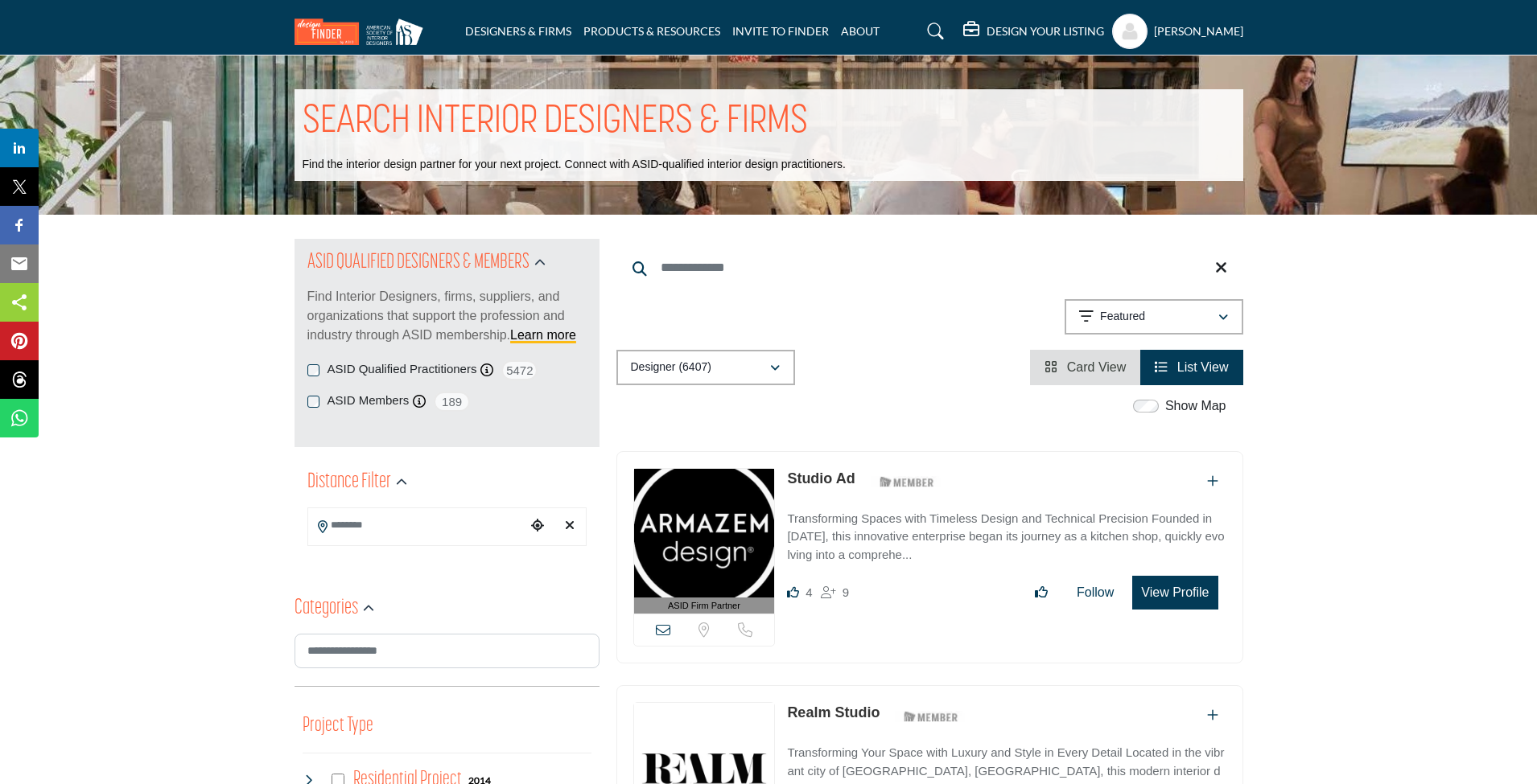
click at [738, 520] on img at bounding box center [705, 533] width 140 height 128
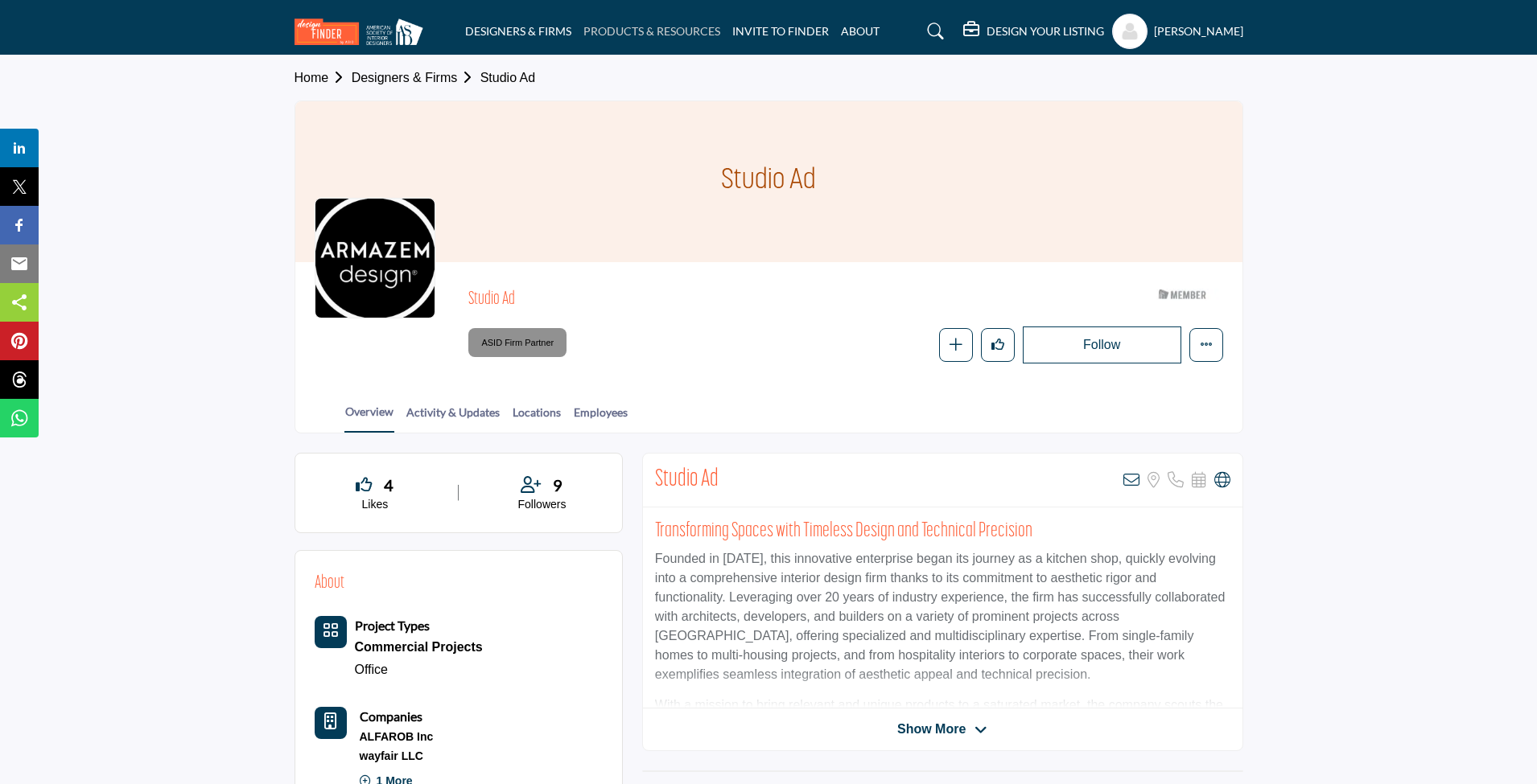
click at [684, 30] on link "PRODUCTS & RESOURCES" at bounding box center [652, 30] width 137 height 14
